Goal: Task Accomplishment & Management: Complete application form

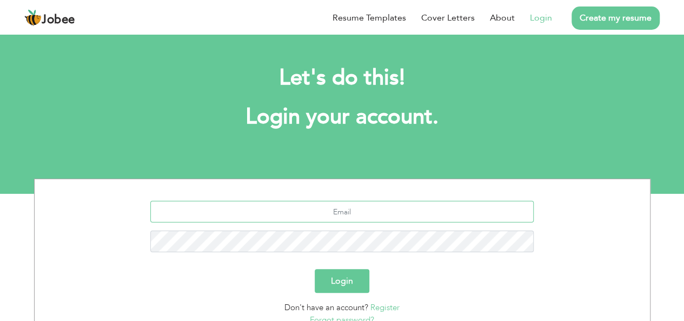
click at [286, 211] on input "text" at bounding box center [341, 212] width 383 height 22
type input "[EMAIL_ADDRESS][DOMAIN_NAME]"
click at [315, 269] on button "Login" at bounding box center [342, 281] width 55 height 24
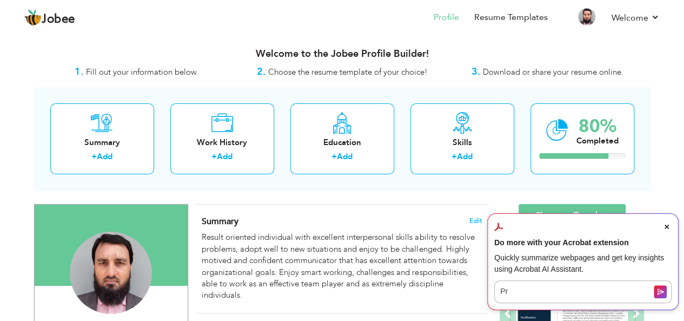
click at [665, 229] on icon "Close Acrobat AI Assistant Dialog" at bounding box center [666, 226] width 4 height 4
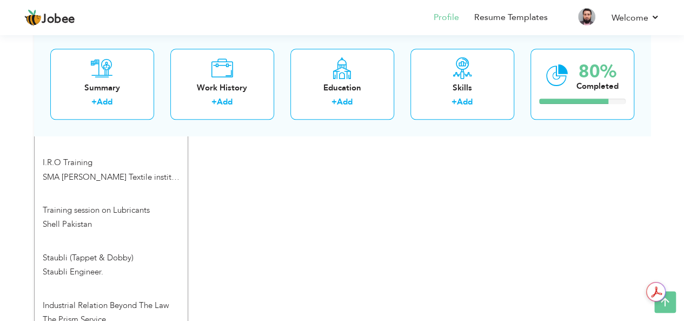
scroll to position [677, 0]
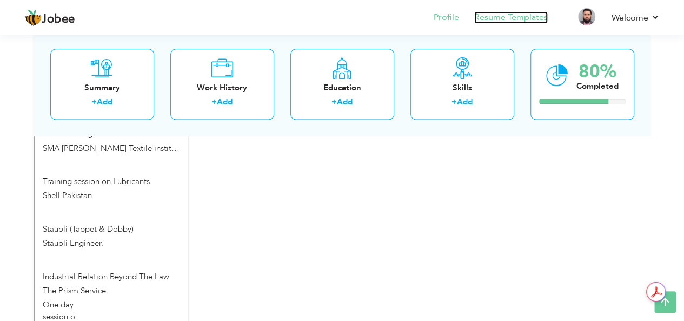
click at [521, 21] on link "Resume Templates" at bounding box center [511, 17] width 74 height 12
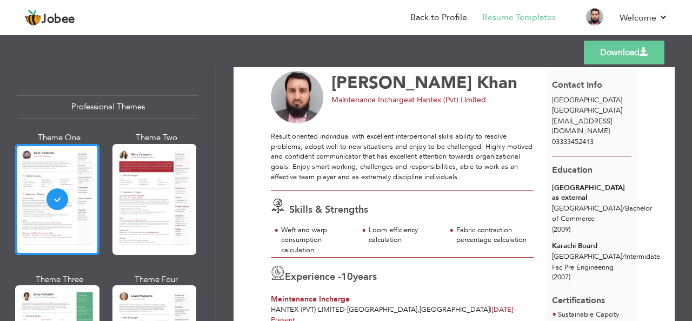
scroll to position [9, 0]
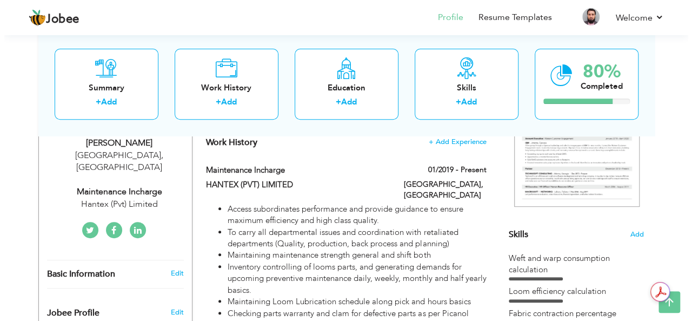
scroll to position [195, 0]
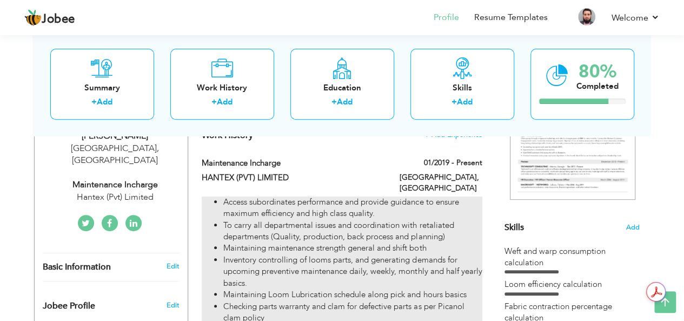
click at [385, 265] on li "Inventory controlling of looms parts, and generating demands for upcoming preve…" at bounding box center [352, 271] width 258 height 35
type input "Maintenance Incharge"
type input "HANTEX (PVT) LIMITED"
type input "01/2019"
type input "[GEOGRAPHIC_DATA]"
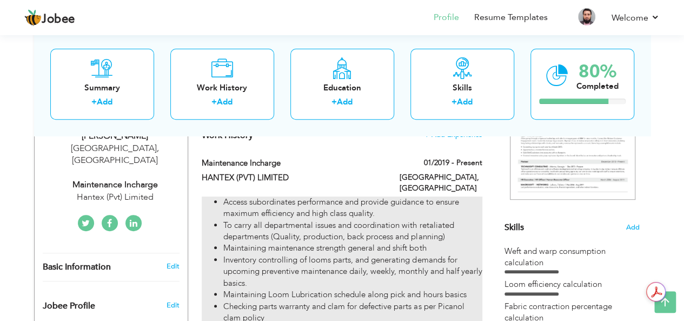
type input "[GEOGRAPHIC_DATA]"
checkbox input "true"
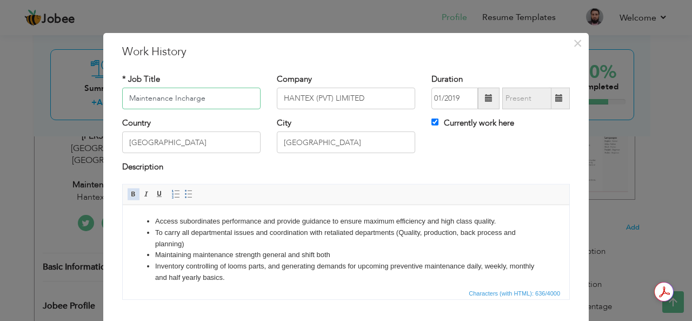
click at [129, 194] on span at bounding box center [133, 194] width 9 height 9
click at [154, 218] on ul "​​​​​​​ Access subordinates performance and provide guidance to ensure maximum …" at bounding box center [346, 260] width 425 height 90
click at [145, 221] on ul "​​​​​​​ Access subordinates performance and provide guidance to ensure maximum …" at bounding box center [346, 260] width 425 height 90
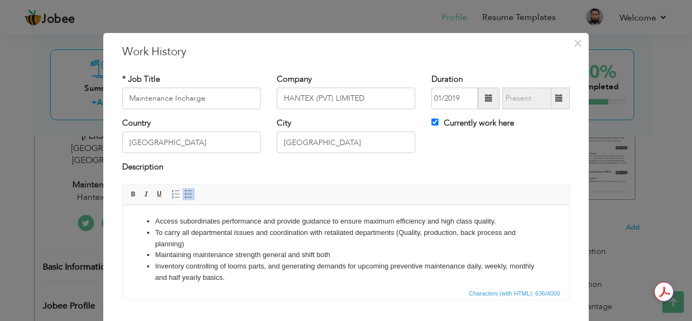
click at [145, 221] on ul "​​​​​​​ Access subordinates performance and provide guidance to ensure maximum …" at bounding box center [346, 260] width 425 height 90
click at [153, 220] on ul "​​​​​​​ Access subordinates performance and provide guidance to ensure maximum …" at bounding box center [346, 260] width 425 height 90
click at [156, 221] on li "​​​​​​​ Access subordinates performance and provide guidance to ensure maximum …" at bounding box center [346, 220] width 382 height 11
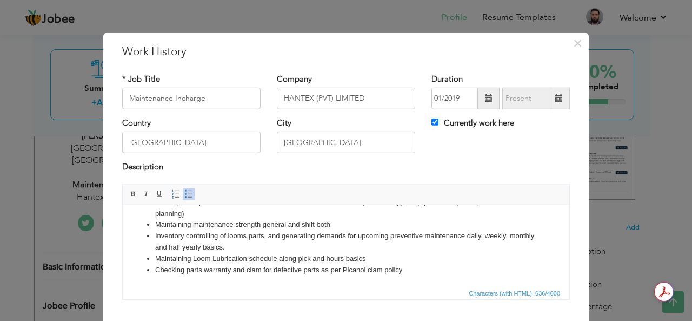
scroll to position [30, 0]
drag, startPoint x: 156, startPoint y: 221, endPoint x: 399, endPoint y: 267, distance: 247.6
click at [430, 267] on li "Checking parts warranty and clam for defective parts as per Picanol clam polic …" at bounding box center [346, 269] width 382 height 11
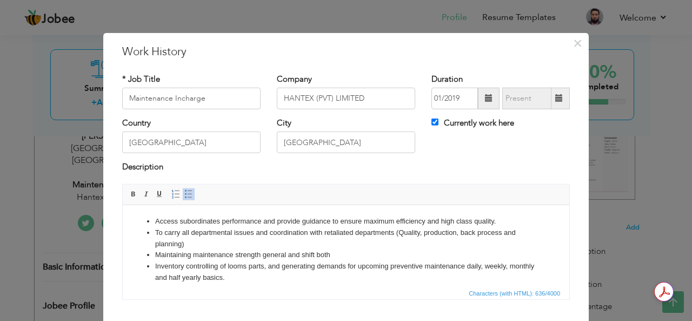
scroll to position [0, 0]
click at [158, 223] on li "Access subordinates performance and provide guidance to ensure maximum efficien…" at bounding box center [346, 220] width 382 height 11
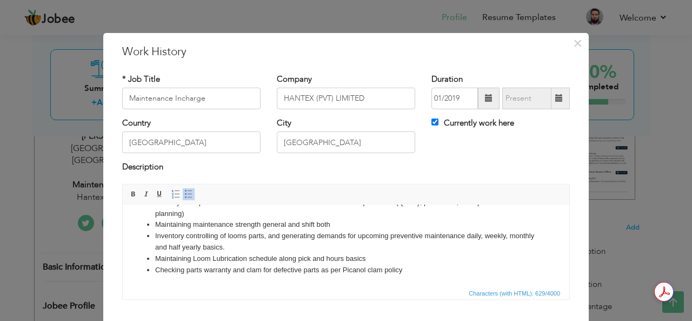
click at [399, 268] on li "Checking parts warranty and clam for defective parts as per Picanol clam policy" at bounding box center [346, 269] width 382 height 11
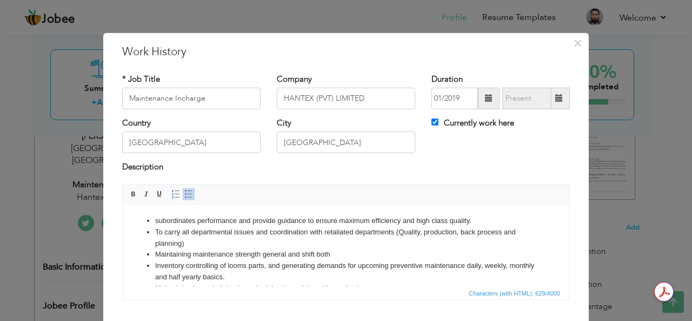
scroll to position [0, 0]
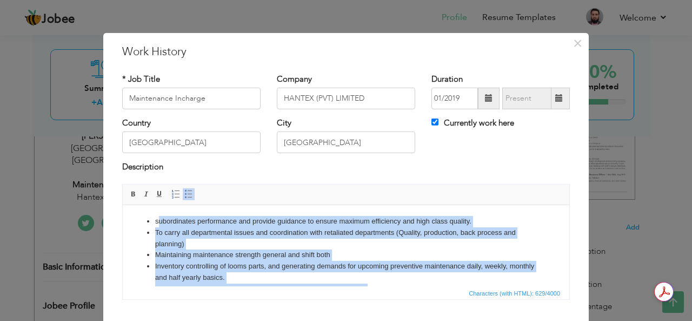
click at [157, 217] on li "subordinates performance and provide guidance to ensure maximum efficiency and …" at bounding box center [346, 220] width 382 height 11
click at [129, 192] on span at bounding box center [133, 194] width 9 height 9
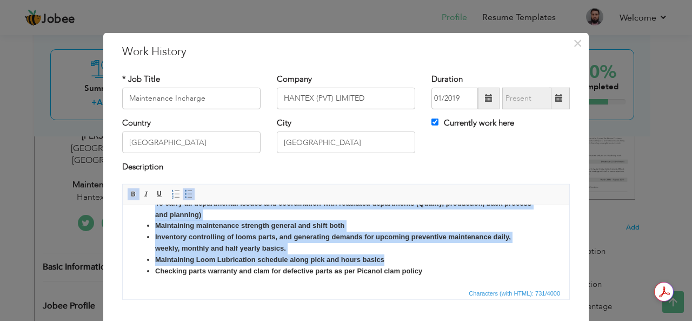
scroll to position [30, 0]
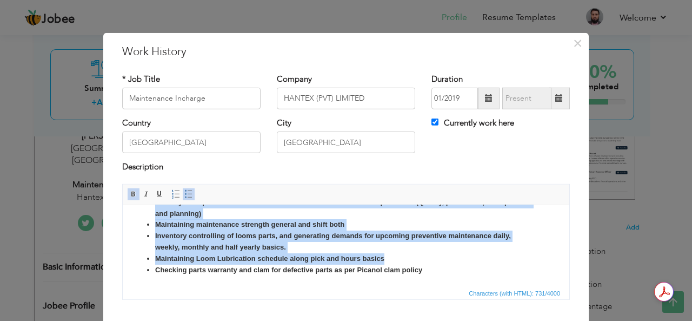
click at [531, 270] on ul "subordinates performance and provide guidance to ensure maximum efficiency and …" at bounding box center [346, 230] width 425 height 90
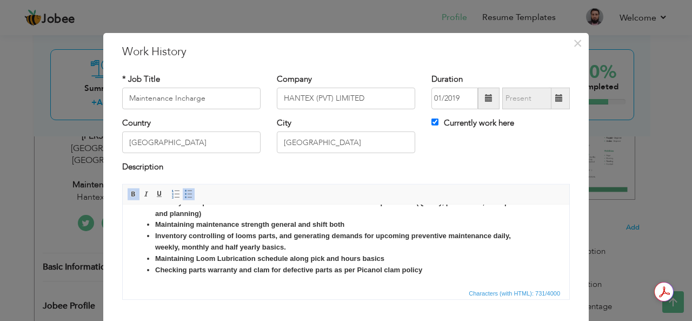
drag, startPoint x: 423, startPoint y: 43, endPoint x: 425, endPoint y: 36, distance: 6.8
click at [425, 36] on div "× Work History * Job Title Maintenance Incharge Company HANTEX (PVT) LIMITED Du…" at bounding box center [345, 209] width 485 height 354
click at [578, 310] on div "× Work History * Job Title Maintenance Incharge Company HANTEX (PVT) LIMITED Du…" at bounding box center [345, 209] width 485 height 354
drag, startPoint x: 533, startPoint y: 46, endPoint x: 541, endPoint y: 42, distance: 9.2
click at [541, 42] on div "× Work History * Job Title Maintenance Incharge Company HANTEX (PVT) LIMITED Du…" at bounding box center [345, 209] width 485 height 354
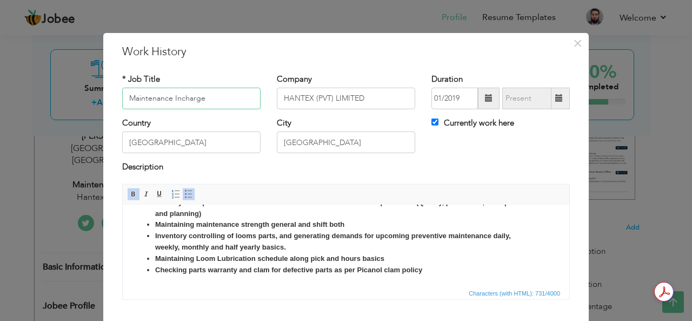
click at [198, 100] on input "Maintenance Incharge" at bounding box center [191, 99] width 138 height 22
click at [138, 96] on input "Maintenance Incharge" at bounding box center [191, 99] width 138 height 22
click at [129, 191] on span at bounding box center [133, 194] width 9 height 9
click at [161, 101] on input "Maintenance Incharge" at bounding box center [191, 99] width 138 height 22
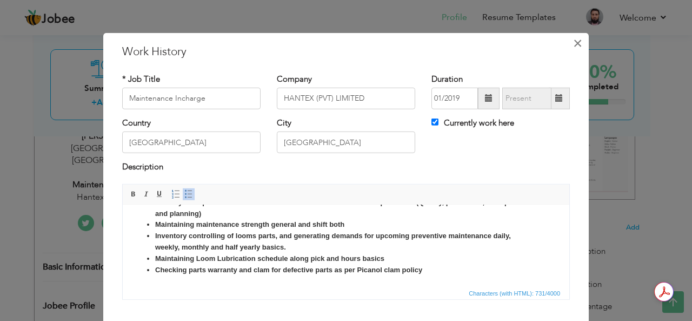
click at [573, 47] on span "×" at bounding box center [577, 42] width 9 height 19
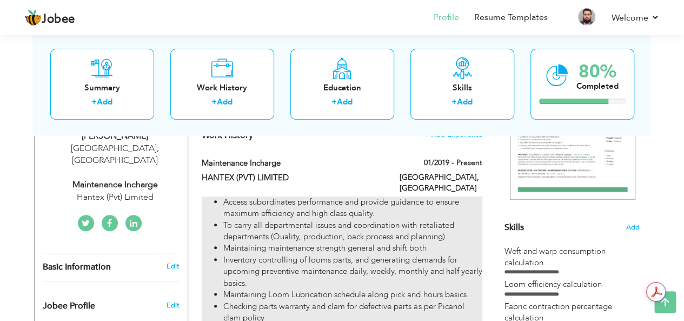
click at [284, 221] on li "To carry all departmental issues and coordination with retaliated departments (…" at bounding box center [352, 230] width 258 height 23
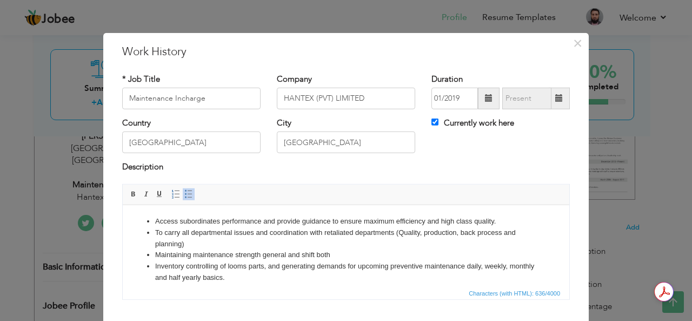
click at [159, 222] on li "Access subordinates performance and provide guidance to ensure maximum efficien…" at bounding box center [346, 220] width 382 height 11
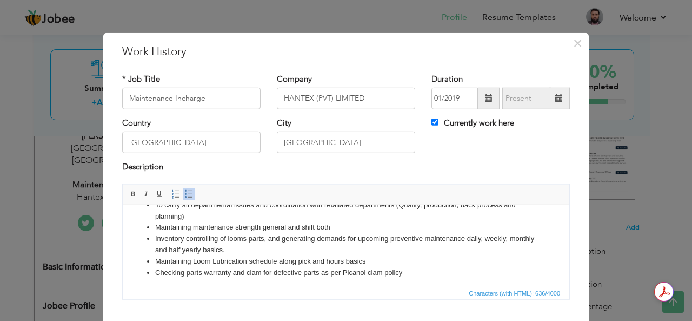
scroll to position [30, 0]
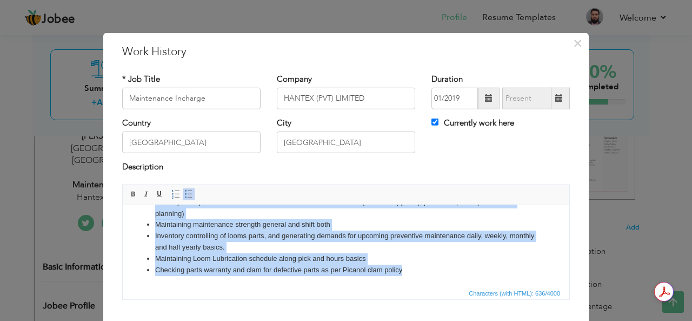
click at [399, 270] on li "Checking parts warranty and clam for defective parts as per Picanol clam policy" at bounding box center [346, 269] width 382 height 11
click at [129, 195] on span at bounding box center [133, 194] width 9 height 9
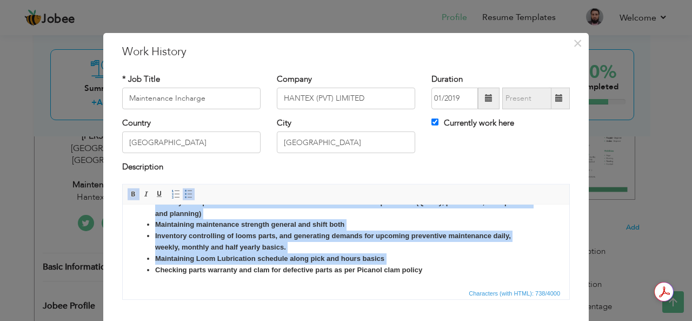
scroll to position [19, 0]
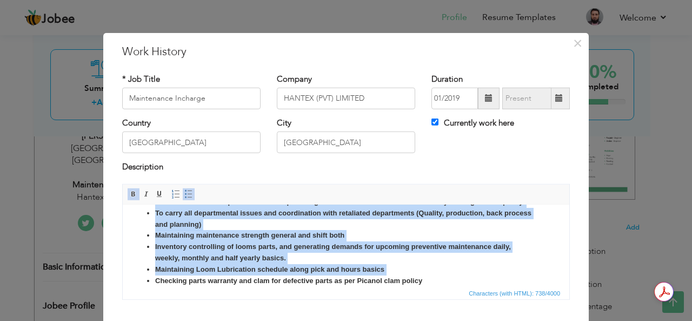
click at [539, 282] on html "Access subordinates performance and provide guidance to ensure maximum efficien…" at bounding box center [346, 240] width 446 height 111
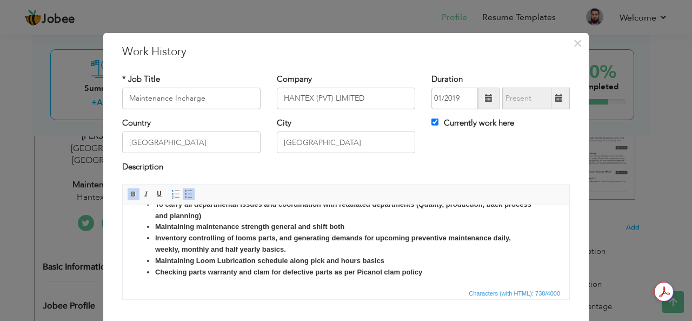
scroll to position [30, 0]
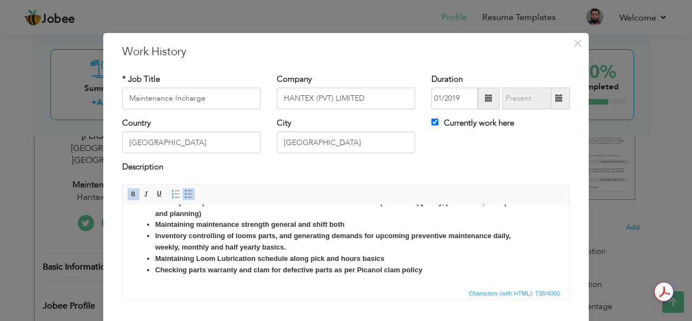
click at [514, 292] on span "Characters (with HTML): 738/4000" at bounding box center [514, 293] width 96 height 10
click at [384, 41] on div "× Work History * Job Title Maintenance Incharge Company HANTEX (PVT) LIMITED Du…" at bounding box center [345, 209] width 485 height 354
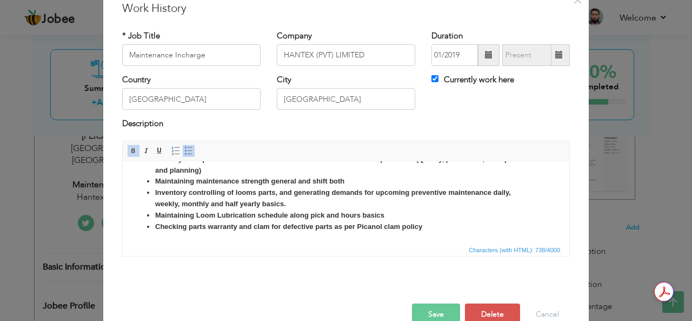
scroll to position [65, 0]
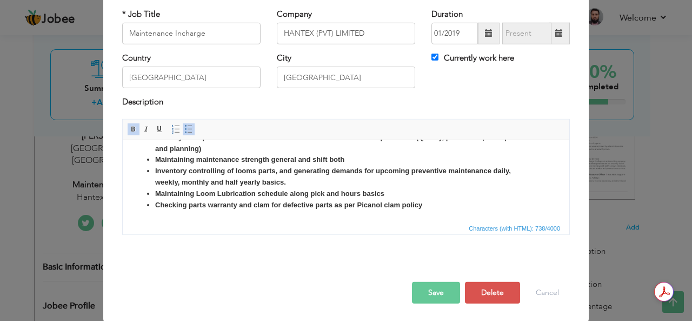
click at [442, 289] on button "Save" at bounding box center [436, 293] width 48 height 22
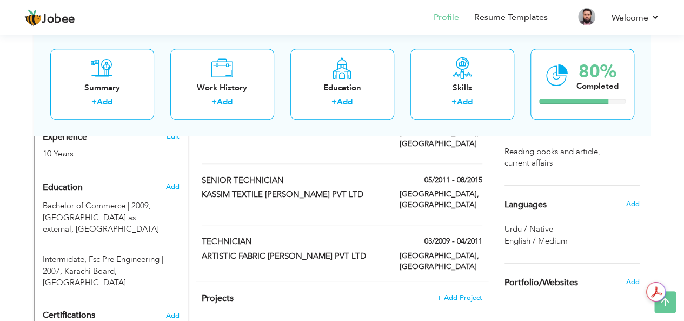
scroll to position [483, 0]
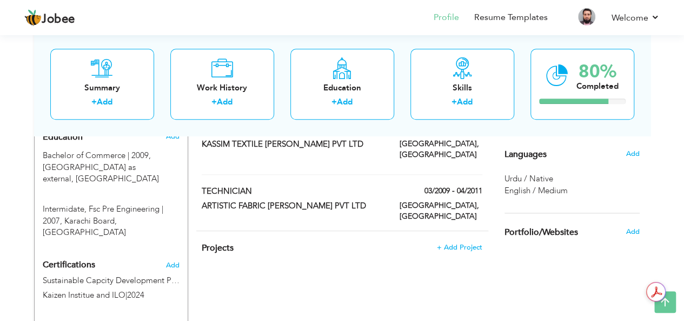
click at [511, 177] on span "Urdu / Native" at bounding box center [528, 178] width 49 height 11
click at [525, 185] on div "English / Medium" at bounding box center [571, 190] width 135 height 11
click at [635, 154] on span "Add" at bounding box center [632, 154] width 14 height 10
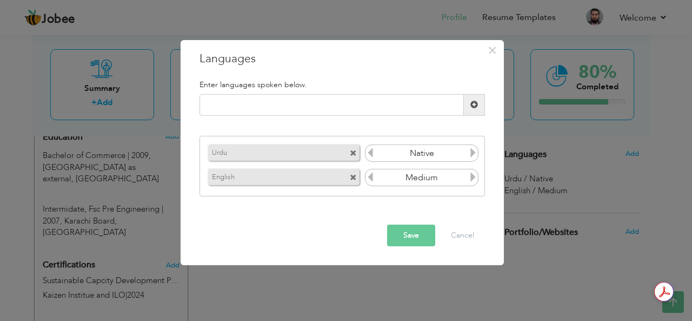
click at [408, 234] on button "Save" at bounding box center [411, 235] width 48 height 22
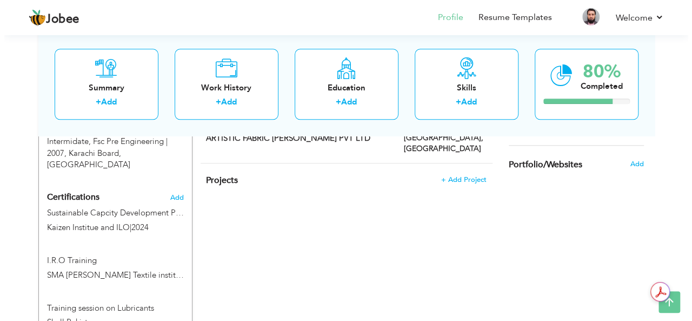
scroll to position [569, 0]
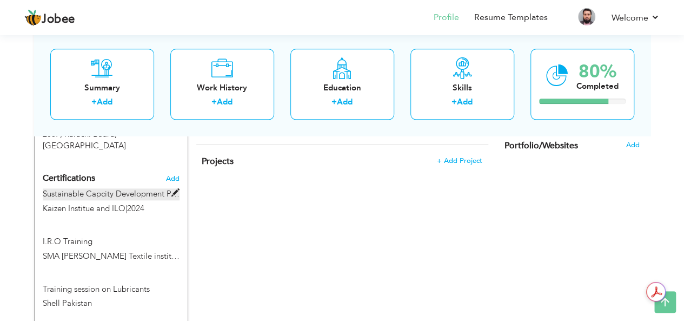
click at [81, 188] on label "Sustainable Capcity Development Programe" at bounding box center [111, 193] width 137 height 11
type input "Sustainable Capcity Development Programe"
type input "Kaizen Institue and ILO"
type input "2024"
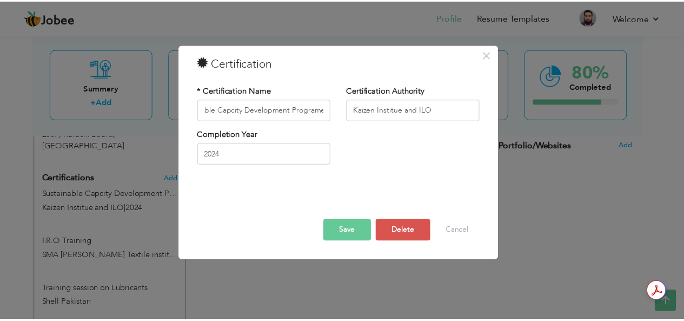
scroll to position [0, 0]
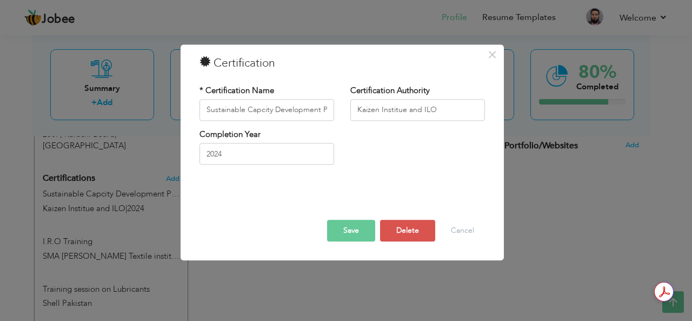
click at [354, 232] on button "Save" at bounding box center [351, 230] width 48 height 22
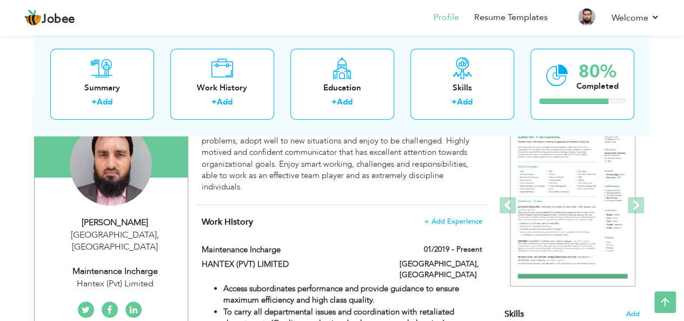
scroll to position [58, 0]
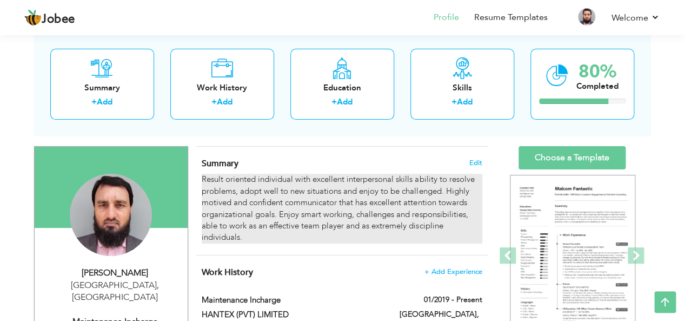
click at [209, 181] on div "Result oriented individual with excellent interpersonal skills ability to resol…" at bounding box center [342, 209] width 280 height 70
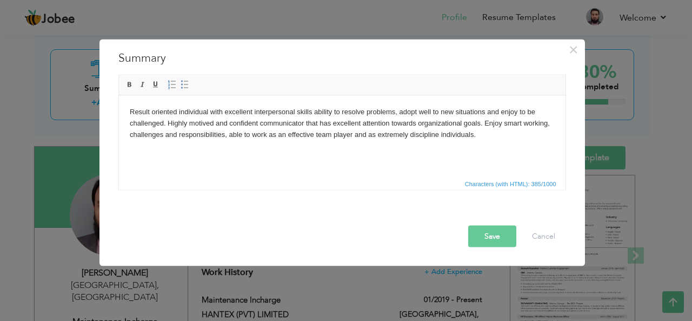
click at [135, 114] on body "Result oriented individual with excellent interpersonal skills ability to resol…" at bounding box center [341, 123] width 425 height 34
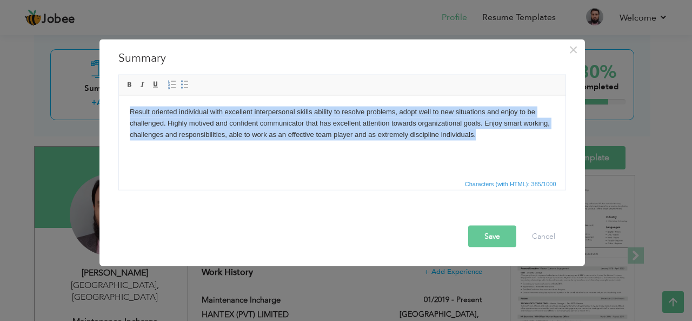
click at [473, 137] on body "Result oriented individual with excellent interpersonal skills ability to resol…" at bounding box center [341, 123] width 425 height 34
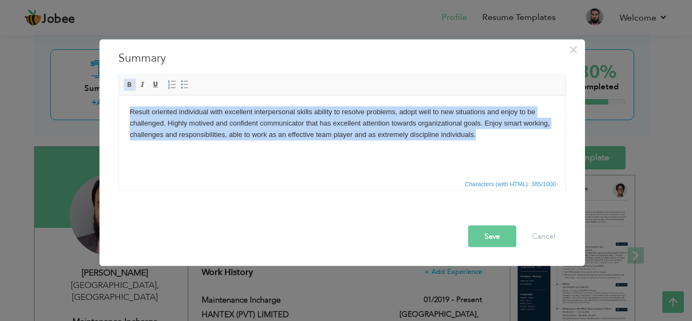
click at [125, 86] on span at bounding box center [129, 84] width 9 height 9
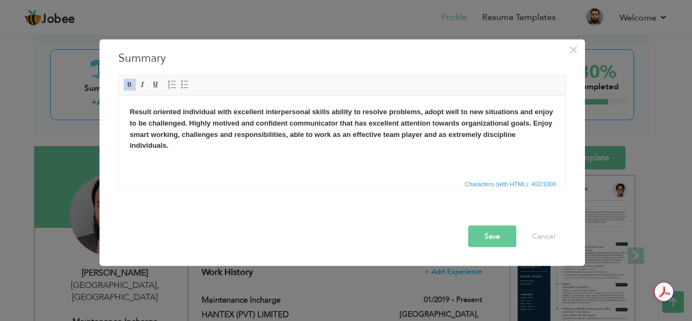
click at [490, 232] on button "Save" at bounding box center [492, 236] width 48 height 22
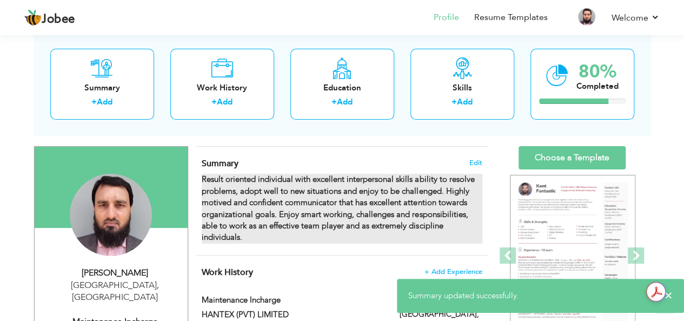
click at [292, 206] on strong "Result oriented individual with excellent interpersonal skills ability to resol…" at bounding box center [338, 208] width 272 height 69
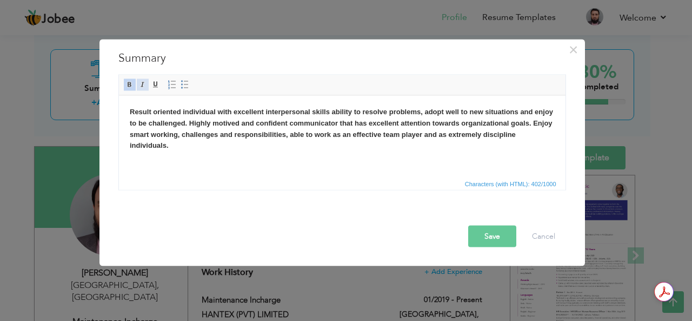
click at [142, 86] on span at bounding box center [142, 84] width 9 height 9
click at [142, 84] on span at bounding box center [142, 84] width 9 height 9
click at [485, 243] on button "Save" at bounding box center [492, 236] width 48 height 22
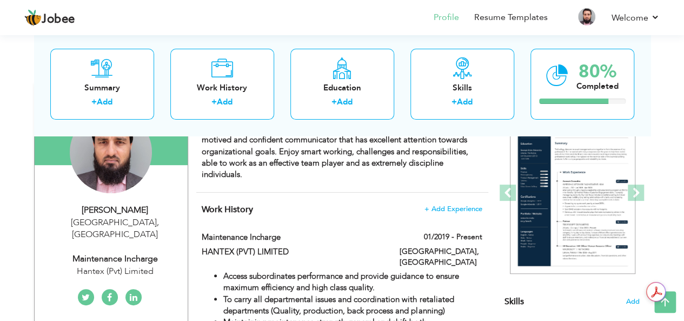
scroll to position [130, 0]
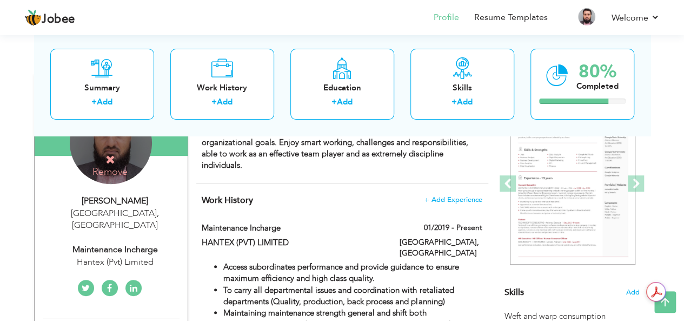
click at [114, 159] on icon at bounding box center [110, 160] width 10 height 10
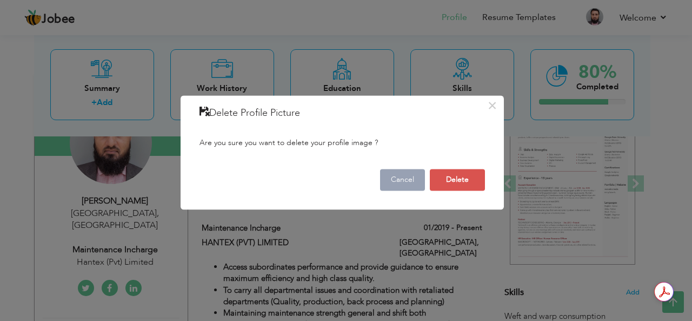
click at [401, 184] on button "Cancel" at bounding box center [402, 180] width 45 height 22
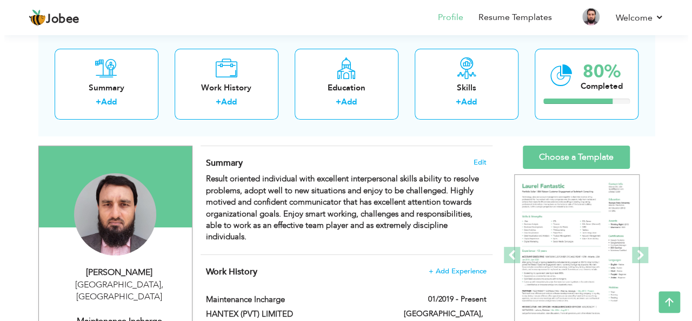
scroll to position [58, 0]
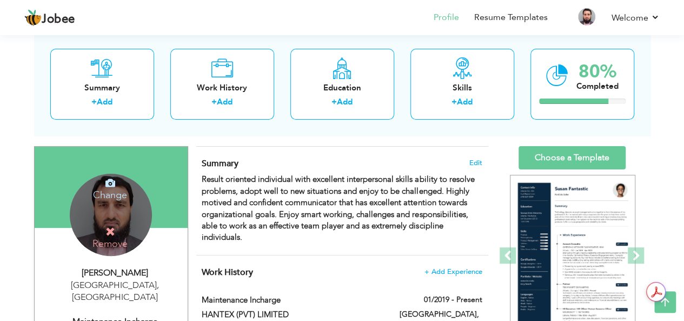
click at [110, 195] on h4 "Change" at bounding box center [109, 188] width 77 height 26
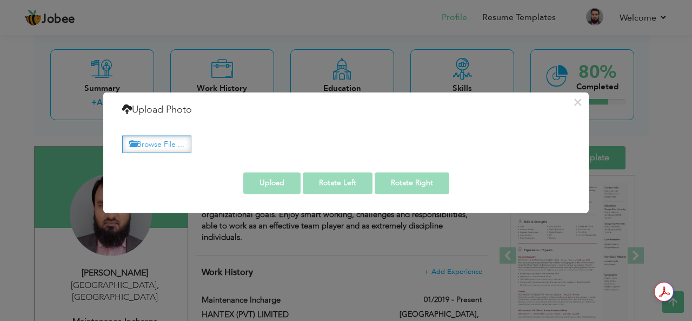
click at [169, 142] on label "Browse File ..." at bounding box center [156, 144] width 69 height 17
click at [0, 0] on input "Browse File ..." at bounding box center [0, 0] width 0 height 0
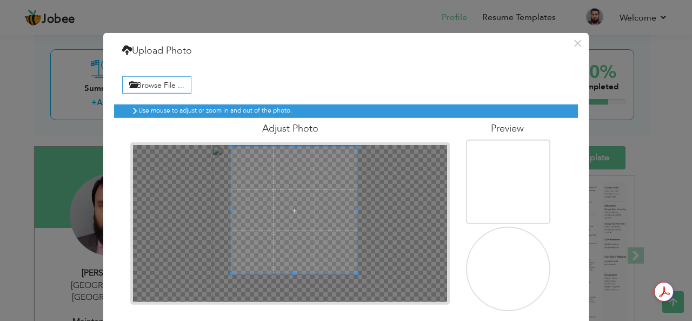
click at [291, 142] on div at bounding box center [289, 223] width 319 height 162
click at [382, 257] on div at bounding box center [290, 222] width 315 height 157
click at [330, 246] on span at bounding box center [294, 210] width 126 height 126
click at [516, 266] on img at bounding box center [506, 277] width 105 height 105
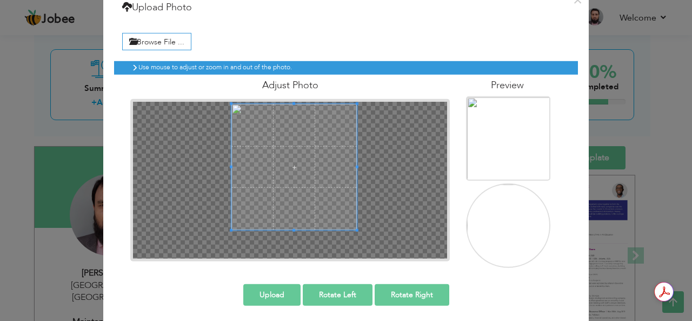
scroll to position [46, 0]
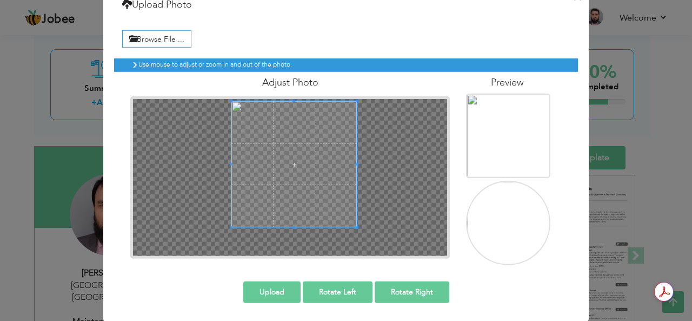
click at [277, 290] on button "Upload" at bounding box center [271, 292] width 57 height 22
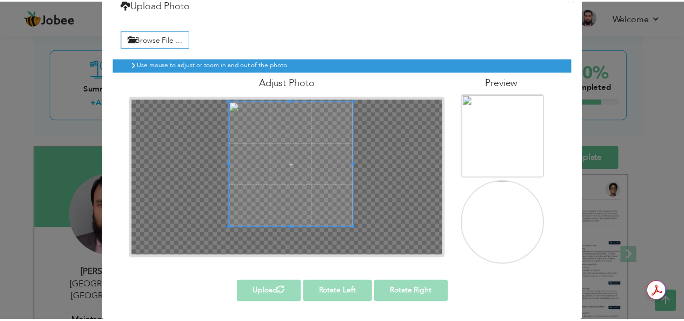
scroll to position [0, 0]
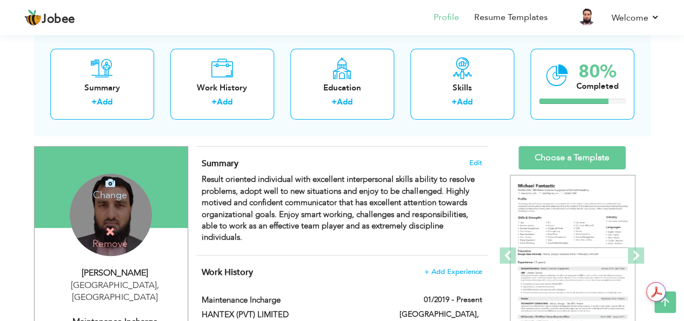
click at [75, 210] on div "Change Remove" at bounding box center [111, 215] width 82 height 82
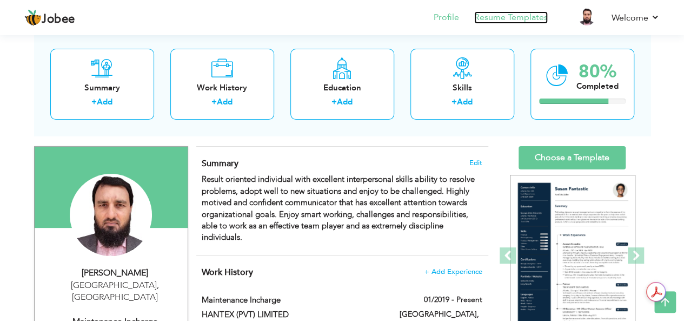
click at [522, 16] on link "Resume Templates" at bounding box center [511, 17] width 74 height 12
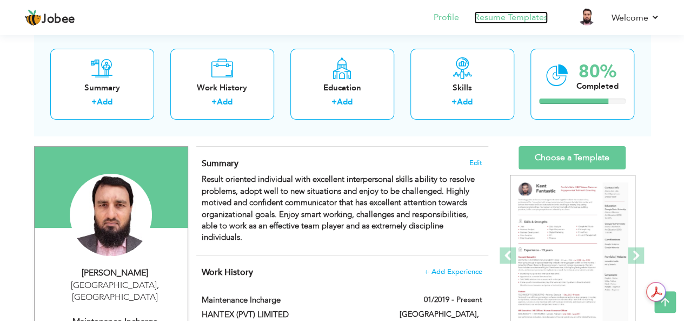
click at [522, 16] on link "Resume Templates" at bounding box center [511, 17] width 74 height 12
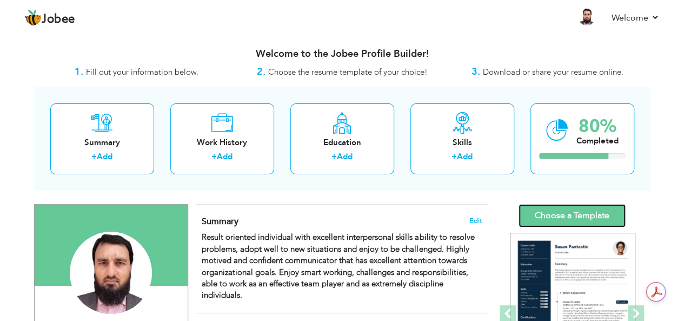
click at [562, 216] on link "Choose a Template" at bounding box center [571, 215] width 107 height 23
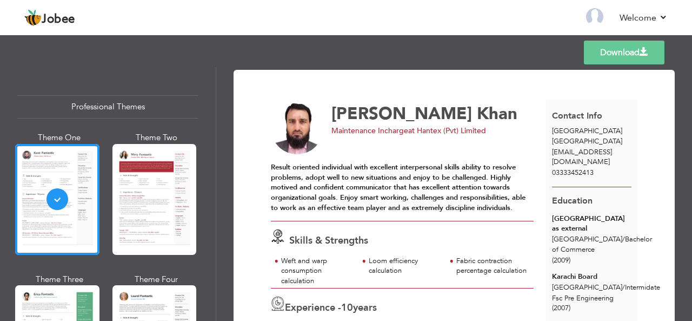
scroll to position [222, 0]
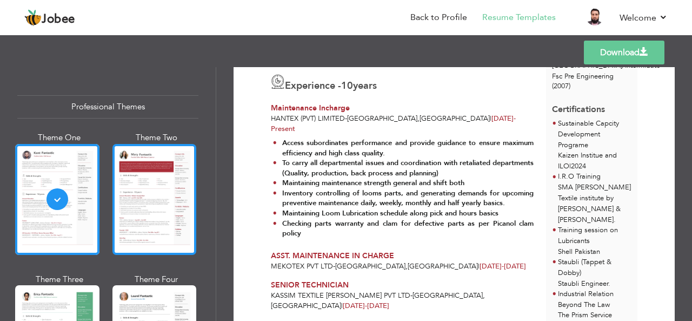
click at [157, 220] on div at bounding box center [154, 199] width 84 height 111
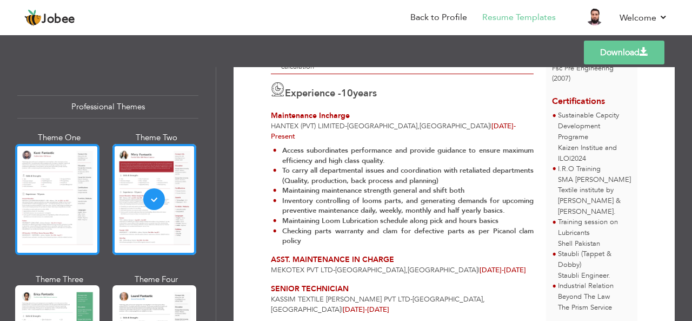
click at [78, 192] on div at bounding box center [57, 199] width 84 height 111
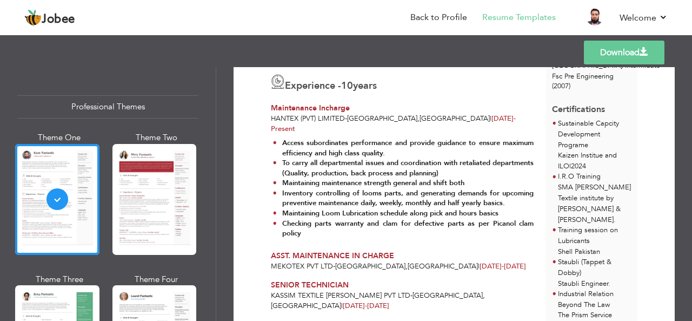
scroll to position [377, 0]
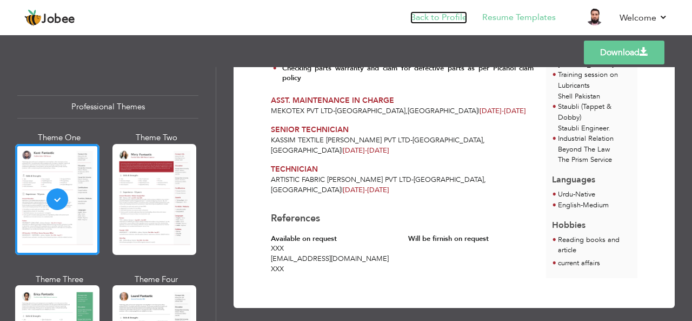
click at [443, 18] on link "Back to Profile" at bounding box center [438, 17] width 57 height 12
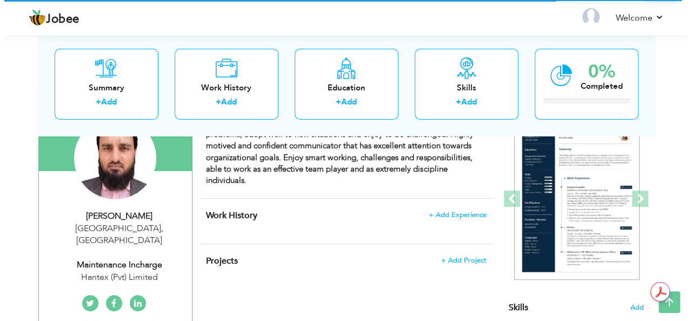
scroll to position [130, 0]
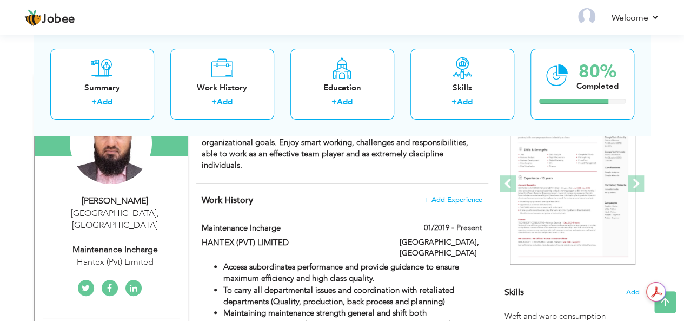
click at [130, 212] on div "Karachi , Pakistan" at bounding box center [115, 219] width 145 height 25
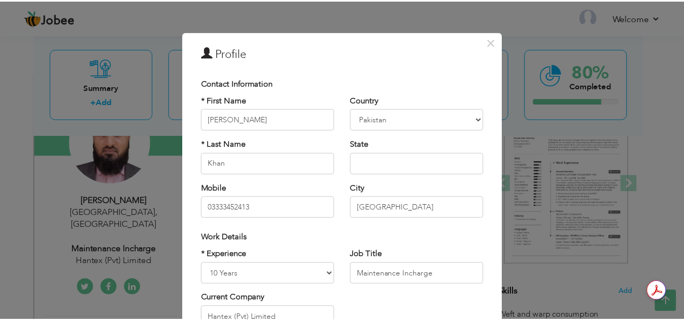
scroll to position [0, 0]
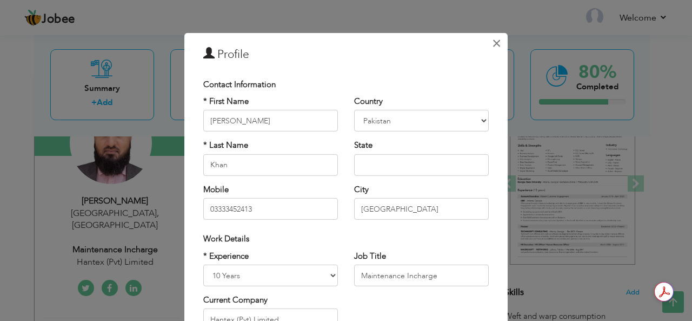
click at [494, 45] on span "×" at bounding box center [496, 42] width 9 height 19
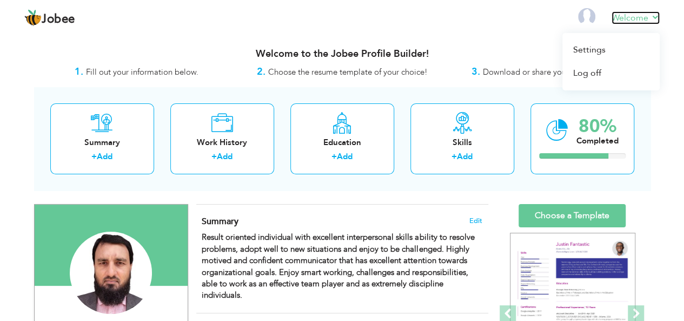
click at [656, 15] on link "Welcome" at bounding box center [635, 17] width 48 height 13
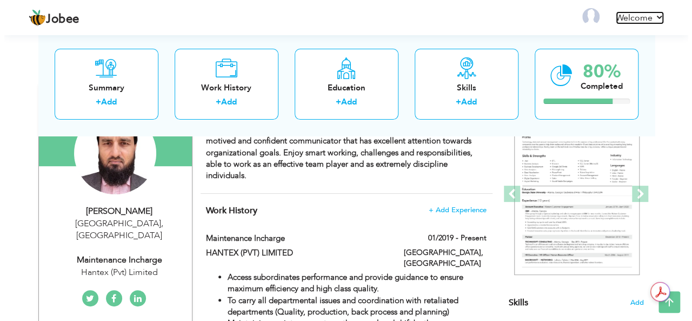
scroll to position [144, 0]
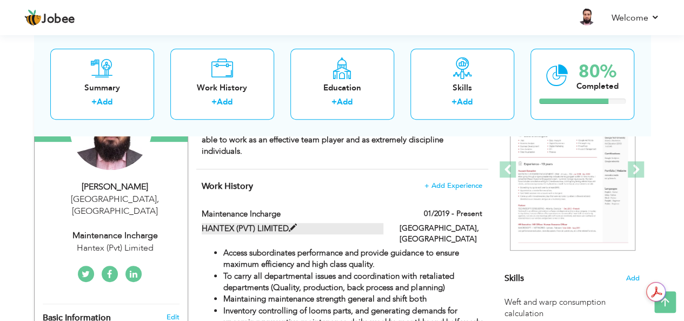
click at [272, 230] on label "HANTEX (PVT) LIMITED" at bounding box center [293, 228] width 182 height 11
type input "Maintenance Incharge"
type input "HANTEX (PVT) LIMITED"
type input "01/2019"
type input "[GEOGRAPHIC_DATA]"
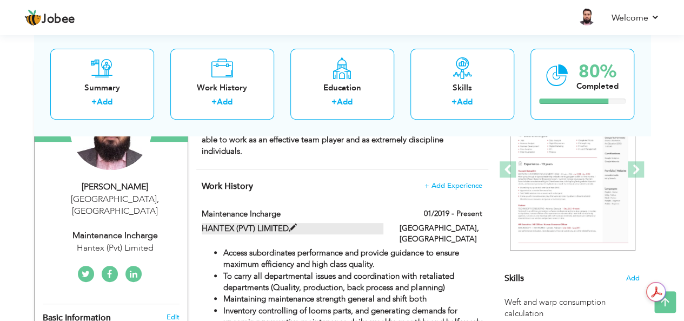
type input "[GEOGRAPHIC_DATA]"
checkbox input "true"
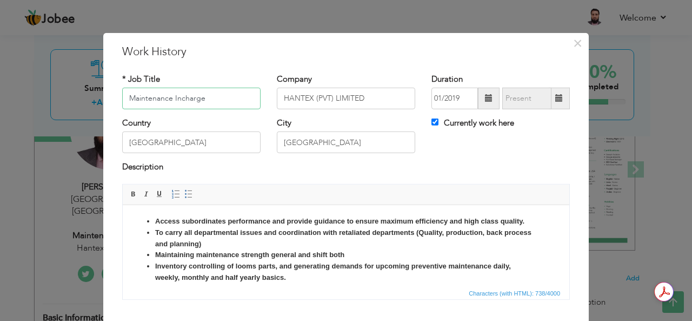
click at [130, 96] on input "Maintenance Incharge" at bounding box center [191, 99] width 138 height 22
click at [182, 99] on input "Maintenance Incharge" at bounding box center [191, 99] width 138 height 22
click at [129, 191] on span at bounding box center [133, 194] width 9 height 9
click at [151, 100] on input "Maintenance Incharge" at bounding box center [191, 99] width 138 height 22
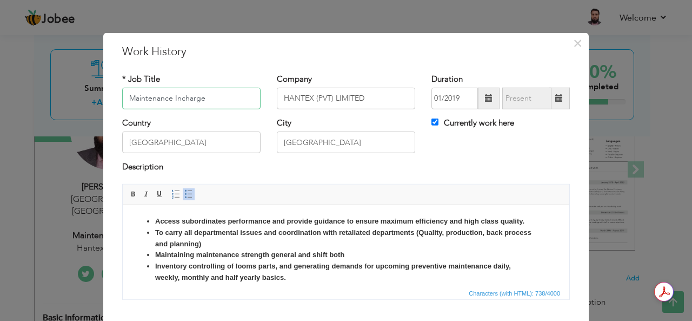
click at [151, 100] on input "Maintenance Incharge" at bounding box center [191, 99] width 138 height 22
click at [182, 101] on input "Maintenance Incharge" at bounding box center [191, 99] width 138 height 22
click at [283, 99] on input "HANTEX (PVT) LIMITED" at bounding box center [346, 99] width 138 height 22
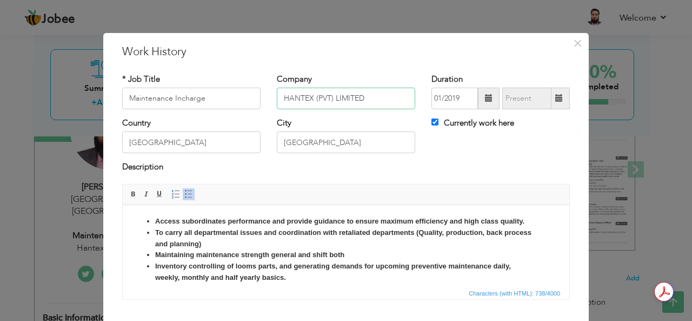
click at [283, 99] on input "HANTEX (PVT) LIMITED" at bounding box center [346, 99] width 138 height 22
click at [130, 194] on span at bounding box center [133, 194] width 9 height 9
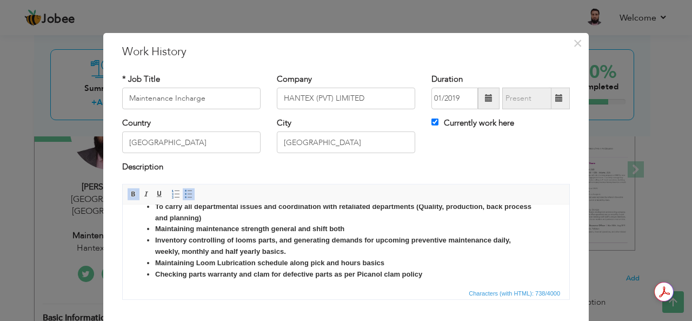
scroll to position [30, 0]
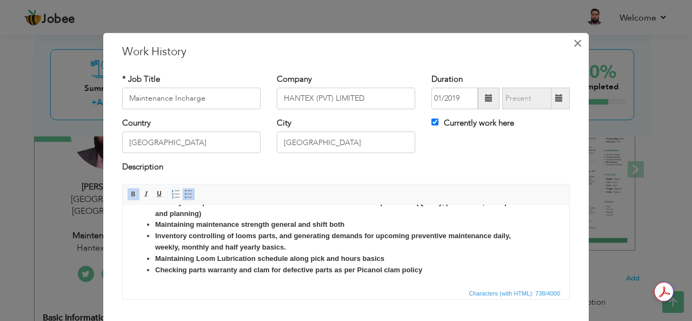
click at [574, 47] on span "×" at bounding box center [577, 42] width 9 height 19
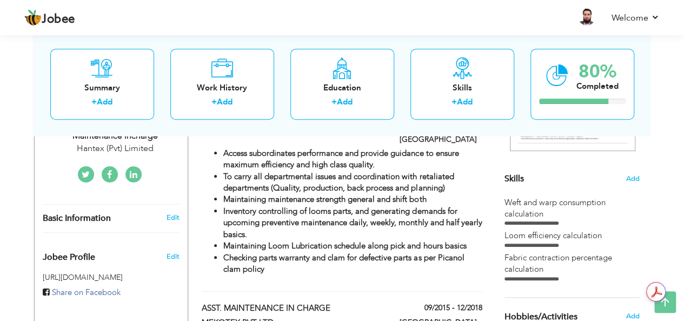
scroll to position [252, 0]
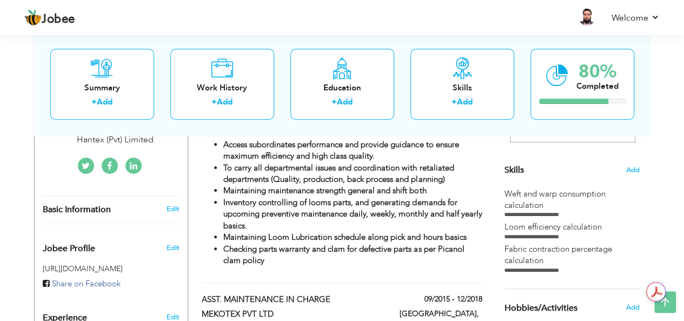
click at [577, 196] on div "Weft and warp consumption calculation" at bounding box center [571, 199] width 135 height 23
drag, startPoint x: 577, startPoint y: 196, endPoint x: 569, endPoint y: 191, distance: 9.2
click at [569, 191] on div "Weft and warp consumption calculation" at bounding box center [571, 199] width 135 height 23
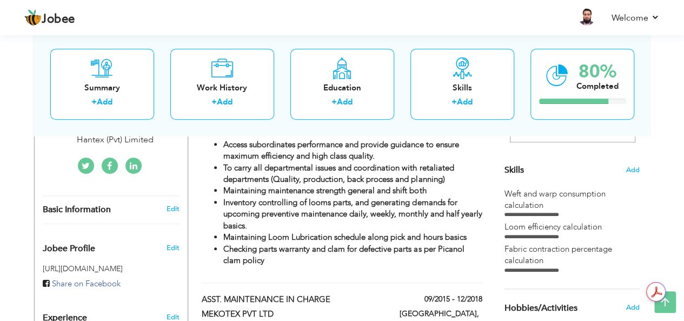
click at [569, 191] on div "Weft and warp consumption calculation" at bounding box center [571, 199] width 135 height 23
click at [541, 216] on div "Weft and warp consumption calculation Loom efficiency calculation Fabric contra…" at bounding box center [571, 229] width 135 height 83
drag, startPoint x: 541, startPoint y: 216, endPoint x: 538, endPoint y: 234, distance: 17.5
click at [538, 234] on div "Weft and warp consumption calculation Loom efficiency calculation Fabric contra…" at bounding box center [571, 229] width 135 height 83
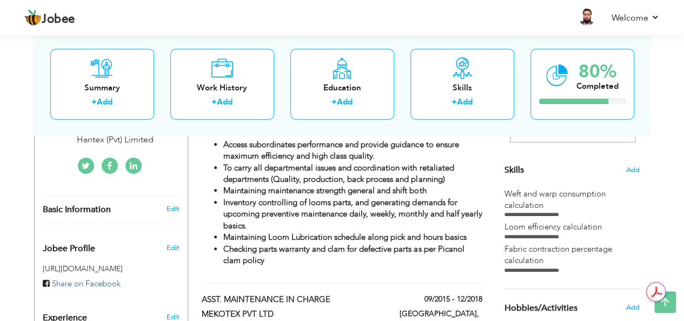
click at [538, 235] on div at bounding box center [531, 236] width 54 height 3
drag, startPoint x: 538, startPoint y: 234, endPoint x: 534, endPoint y: 249, distance: 15.9
click at [534, 249] on div "Weft and warp consumption calculation Loom efficiency calculation Fabric contra…" at bounding box center [571, 229] width 135 height 83
click at [534, 249] on div "Fabric contraction percentage calculation" at bounding box center [571, 254] width 135 height 23
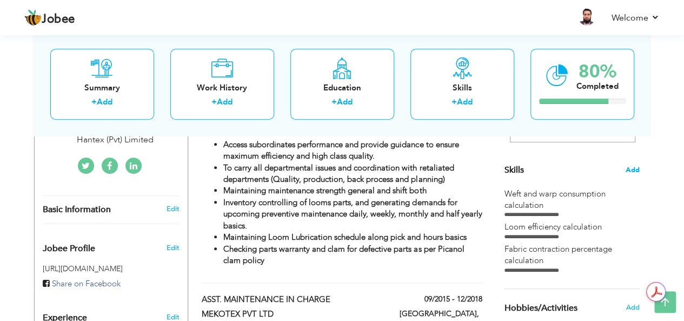
drag, startPoint x: 534, startPoint y: 249, endPoint x: 634, endPoint y: 167, distance: 129.1
click at [634, 167] on div "Skills Add Weft and warp consumption calculation Loom efficiency calculation" at bounding box center [571, 111] width 135 height 319
click at [634, 167] on span "Add" at bounding box center [632, 170] width 14 height 10
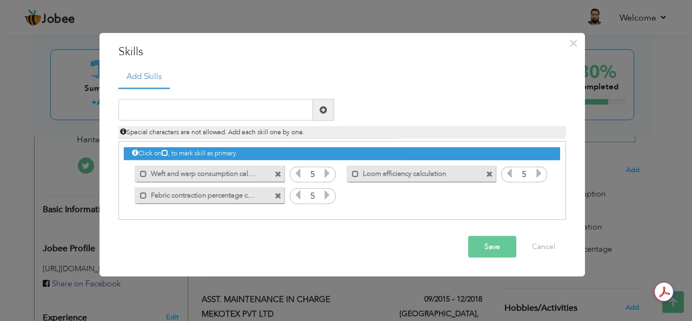
click at [539, 171] on icon at bounding box center [539, 173] width 10 height 10
click at [539, 172] on icon at bounding box center [539, 173] width 10 height 10
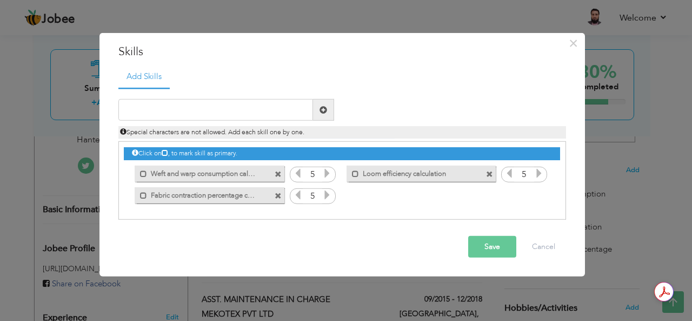
click at [539, 172] on icon at bounding box center [539, 173] width 10 height 10
click at [325, 171] on icon at bounding box center [327, 173] width 10 height 10
click at [326, 192] on icon at bounding box center [327, 195] width 10 height 10
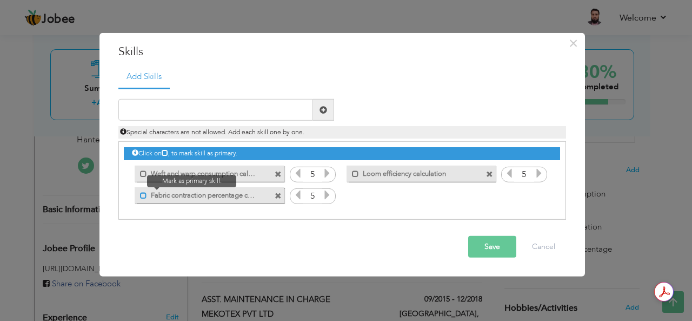
click at [142, 195] on span at bounding box center [143, 194] width 7 height 7
click at [324, 196] on icon at bounding box center [327, 195] width 10 height 10
click at [482, 249] on button "Save" at bounding box center [492, 247] width 48 height 22
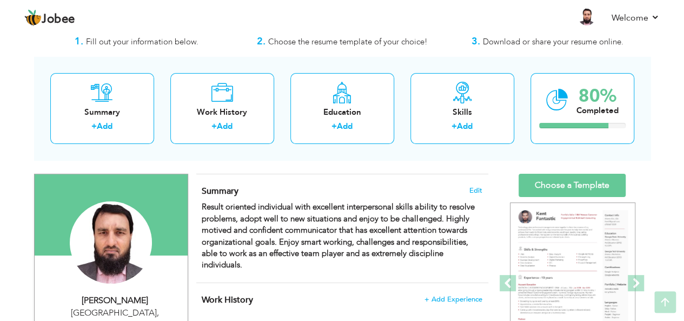
scroll to position [14, 0]
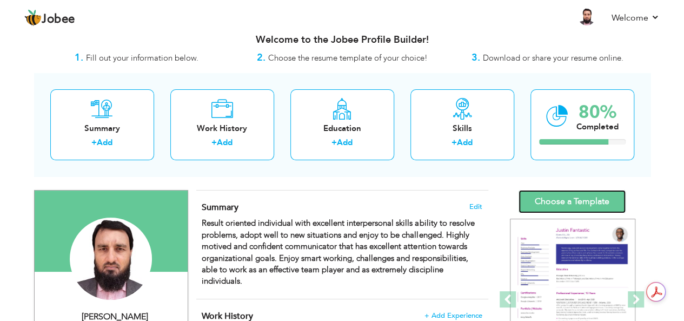
click at [562, 201] on link "Choose a Template" at bounding box center [571, 201] width 107 height 23
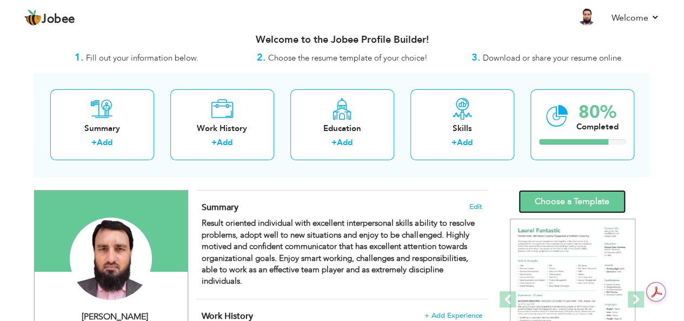
click at [550, 198] on link "Choose a Template" at bounding box center [571, 201] width 107 height 23
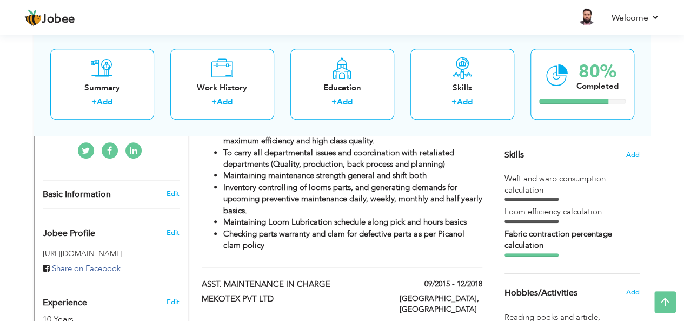
scroll to position [266, 0]
click at [173, 228] on span "Edit" at bounding box center [172, 233] width 13 height 10
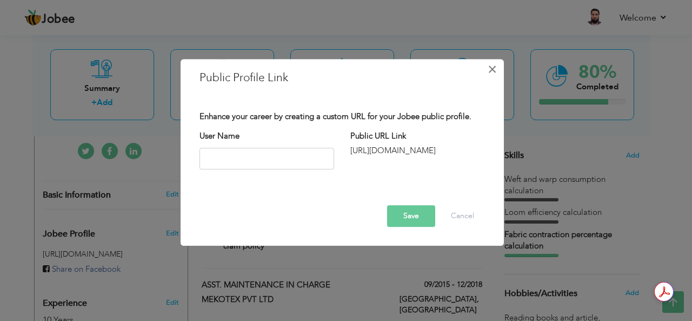
click at [494, 71] on span "×" at bounding box center [492, 68] width 9 height 19
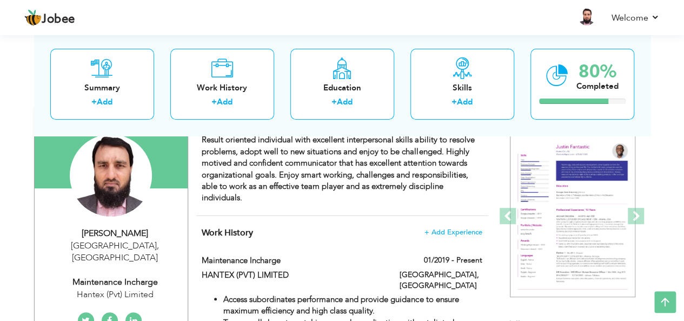
scroll to position [94, 0]
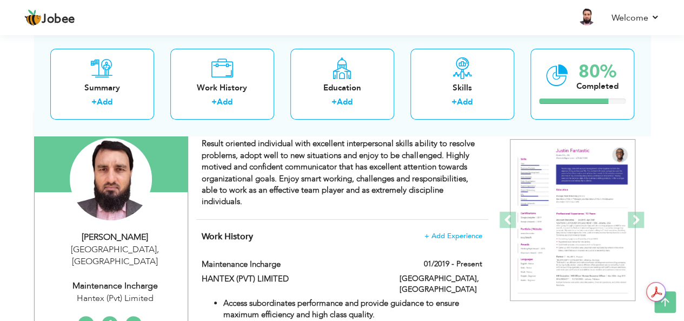
click at [99, 279] on div "Maintenance Incharge" at bounding box center [115, 285] width 145 height 12
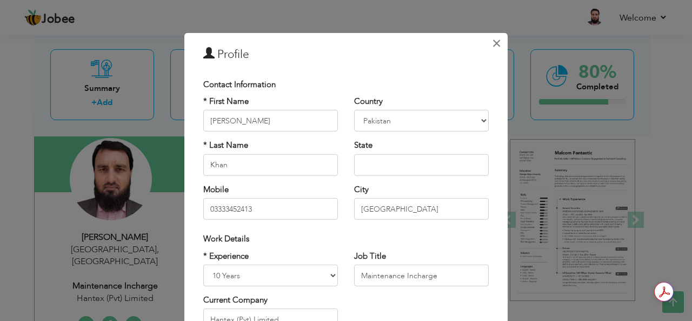
click at [496, 39] on span "×" at bounding box center [496, 42] width 9 height 19
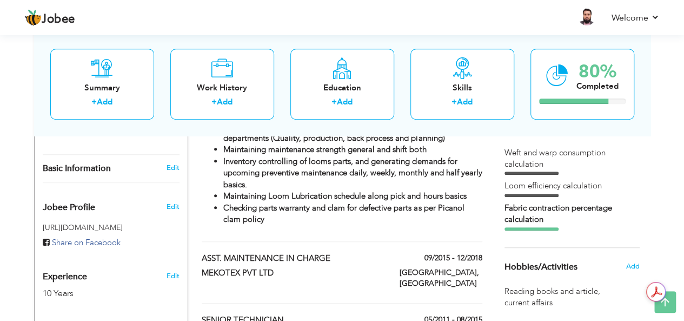
scroll to position [312, 0]
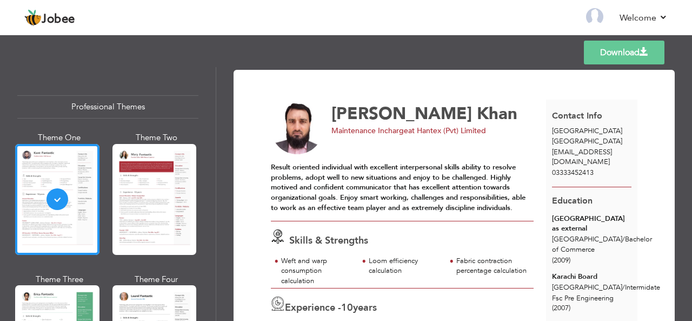
click at [684, 271] on div "Download [PERSON_NAME] Maintenance Incharge at [GEOGRAPHIC_DATA] (Pvt) Limited" at bounding box center [454, 194] width 476 height 254
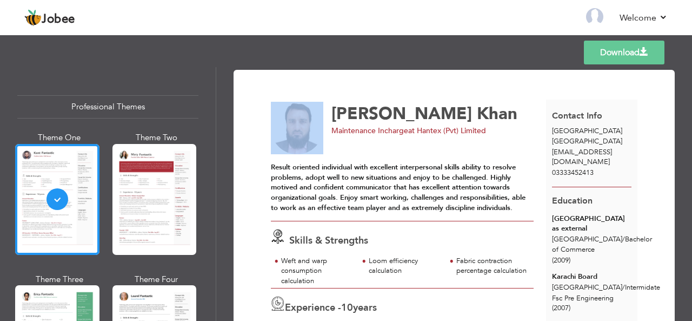
click at [684, 271] on div "Download [PERSON_NAME] Maintenance Incharge at [GEOGRAPHIC_DATA] (Pvt) Limited" at bounding box center [454, 194] width 476 height 254
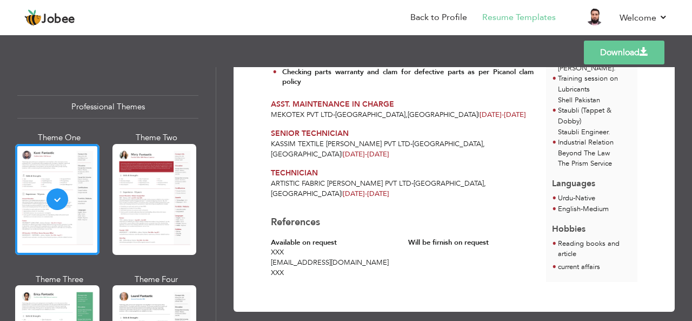
scroll to position [377, 0]
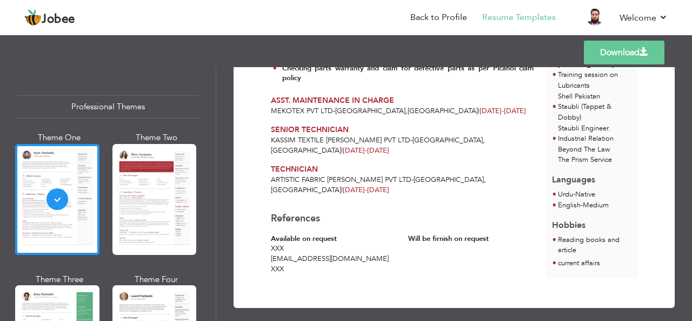
click at [620, 55] on link "Download" at bounding box center [624, 53] width 81 height 24
